Goal: Transaction & Acquisition: Subscribe to service/newsletter

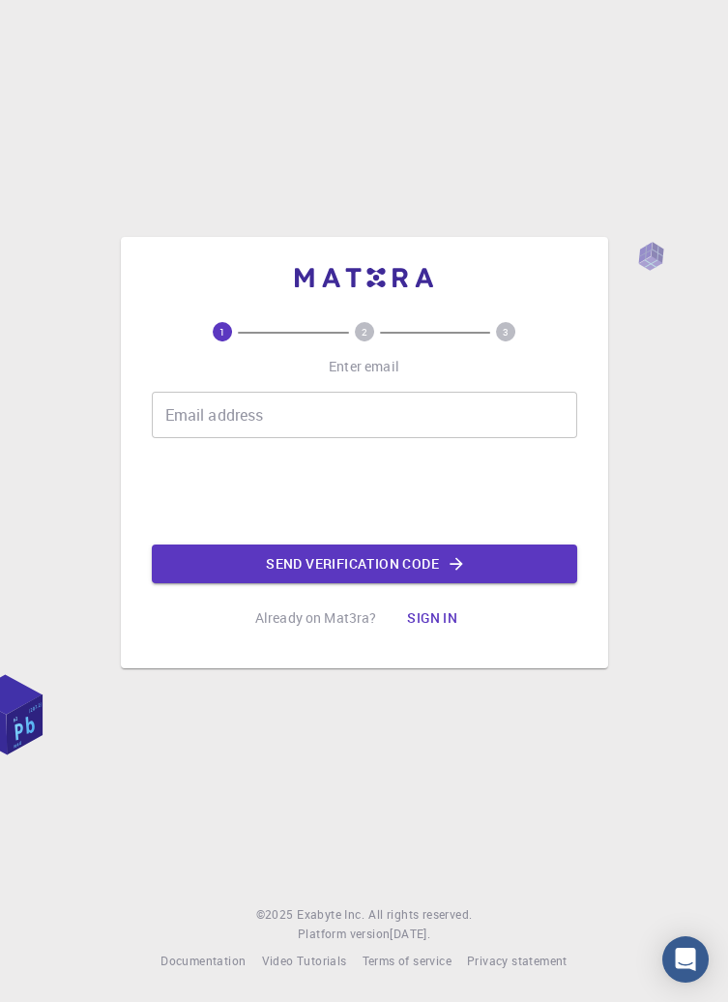
click at [418, 438] on input "Email address" at bounding box center [365, 415] width 426 height 46
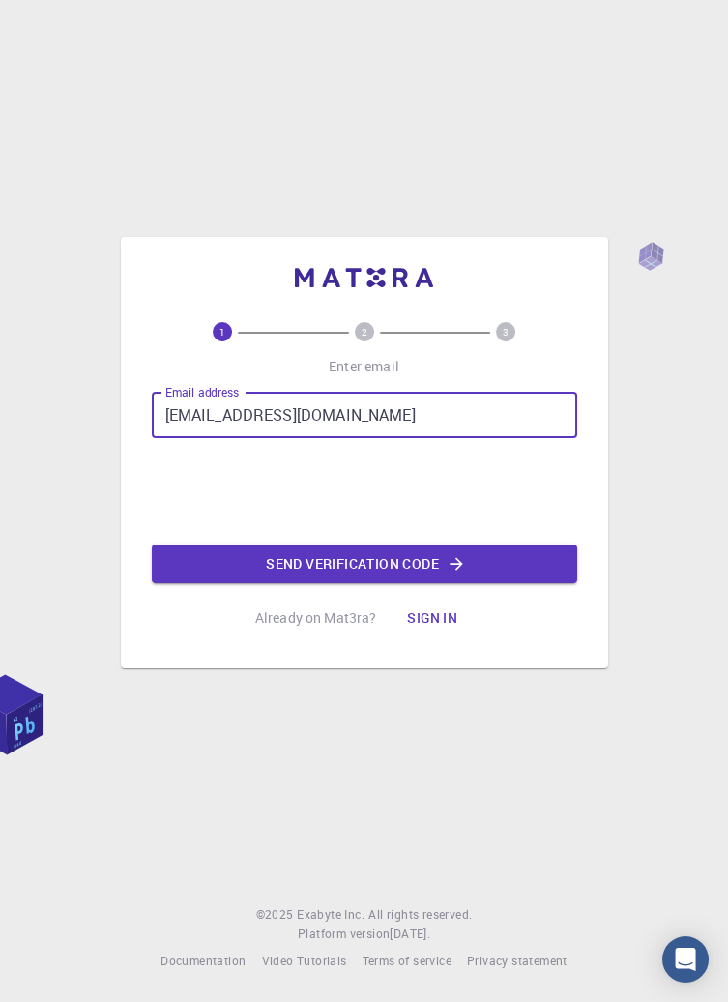
type input "[EMAIL_ADDRESS][DOMAIN_NAME]"
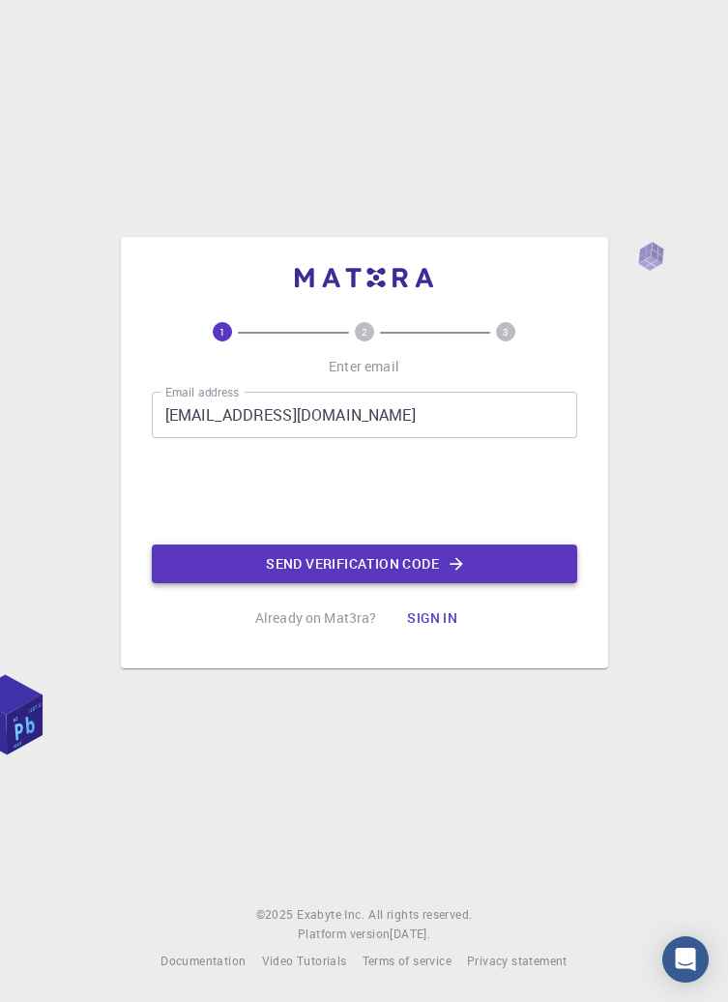
click at [455, 574] on icon "button" at bounding box center [456, 563] width 19 height 19
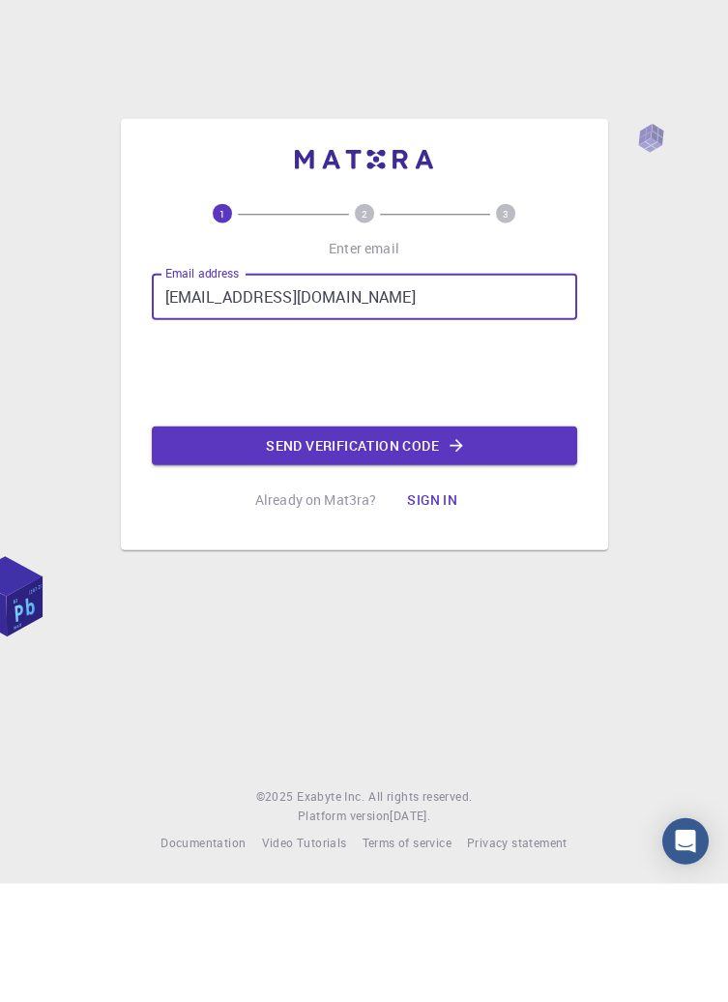
type input "fabcastelli@libero.it"
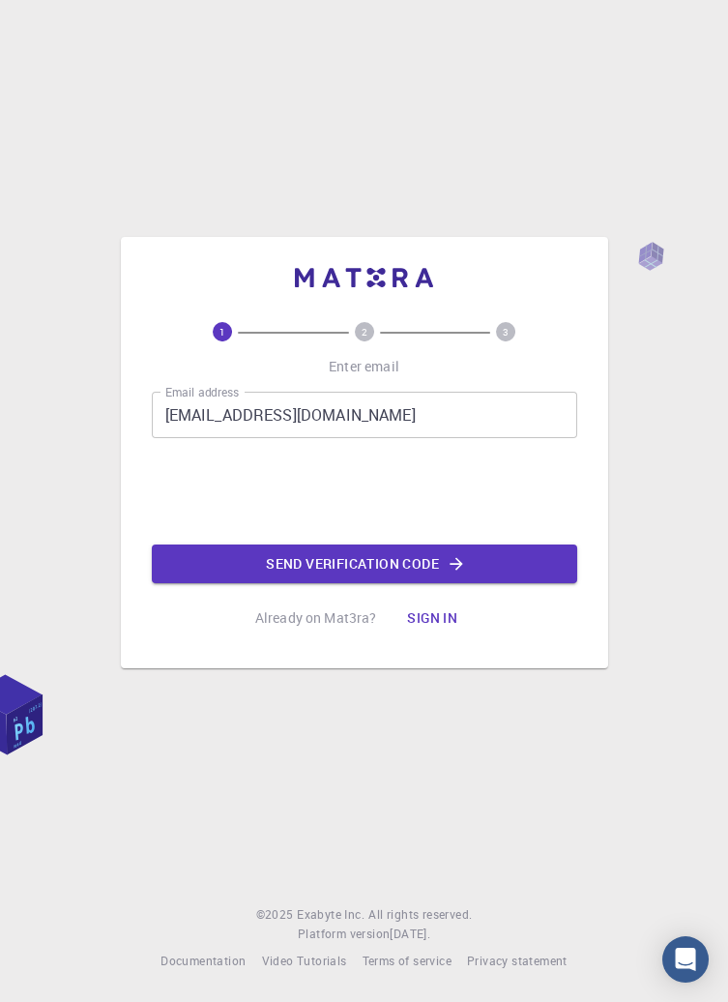
click at [496, 637] on div "1 2 3 Enter email Email address fabcastelli@libero.it Email address 0cAFcWeA4hV…" at bounding box center [365, 479] width 426 height 315
click at [447, 574] on icon "button" at bounding box center [456, 563] width 19 height 19
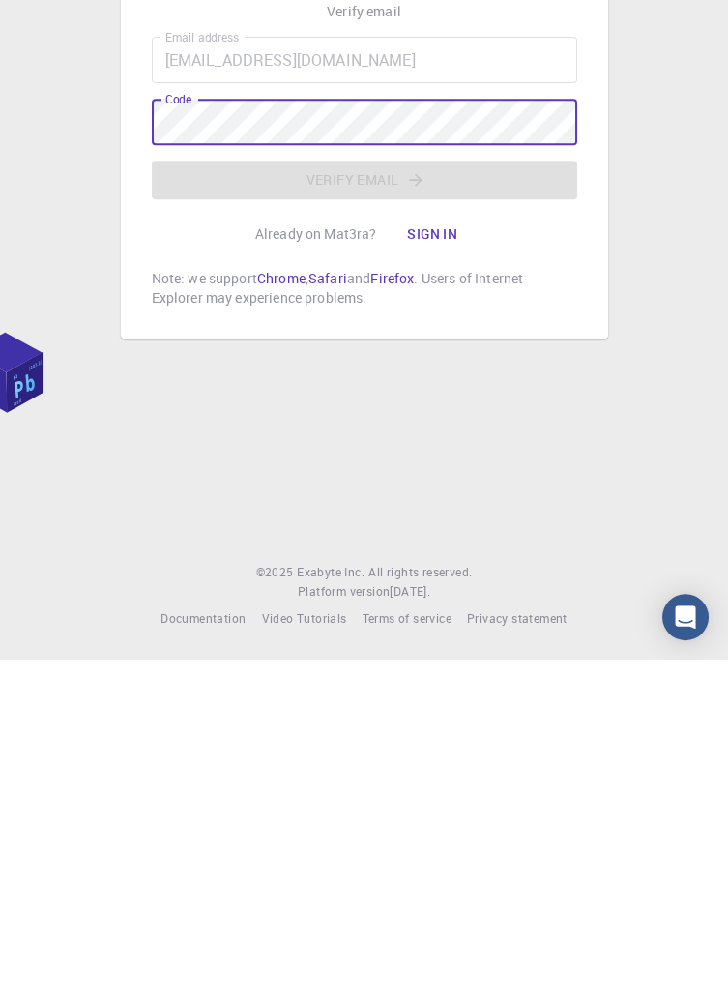
click at [657, 726] on div "2 3 Verify email Email address fabcastelli@libero.it Email address Code Code Ve…" at bounding box center [364, 501] width 728 height 1002
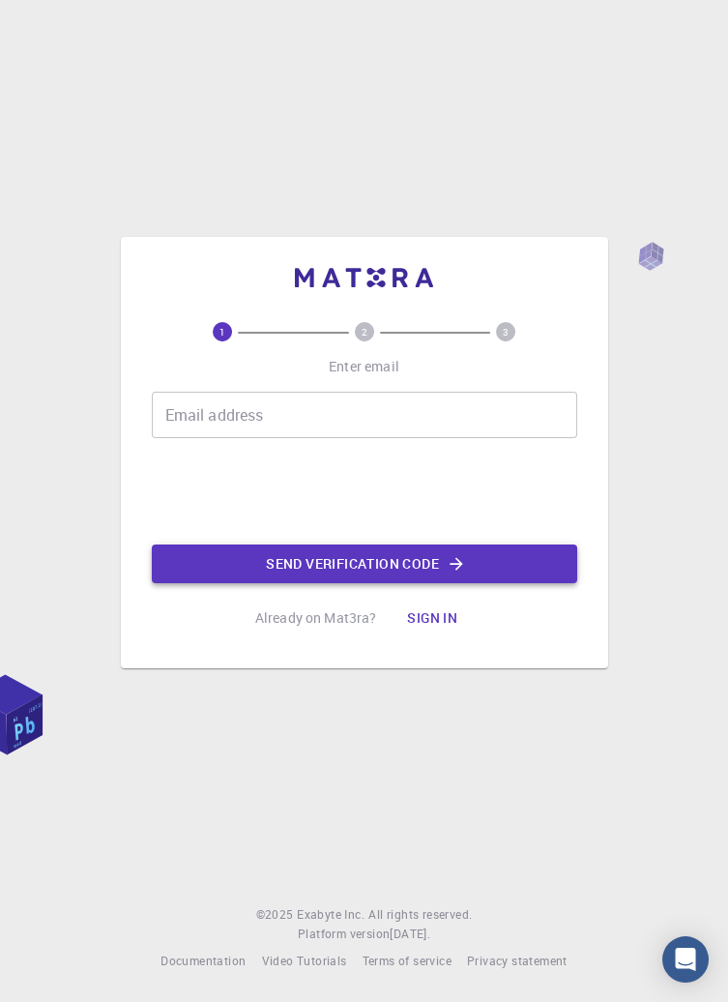
click at [496, 583] on button "Send verification code" at bounding box center [365, 564] width 426 height 39
